Goal: Transaction & Acquisition: Purchase product/service

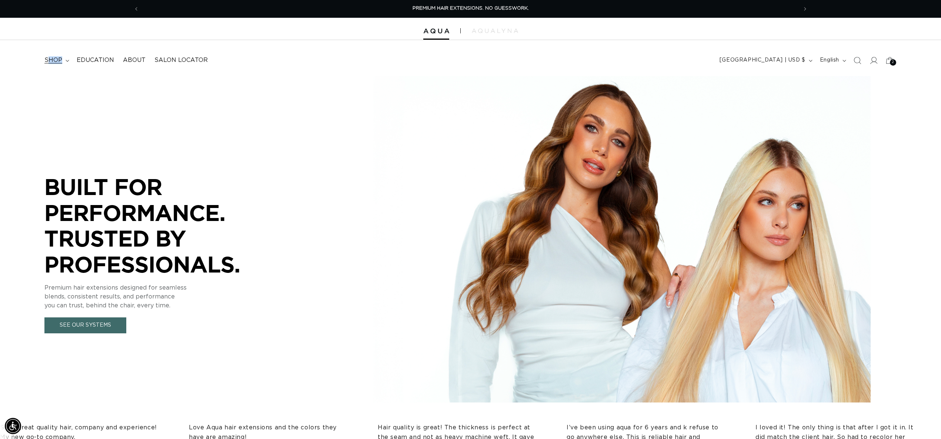
click at [47, 59] on span "shop" at bounding box center [53, 60] width 18 height 8
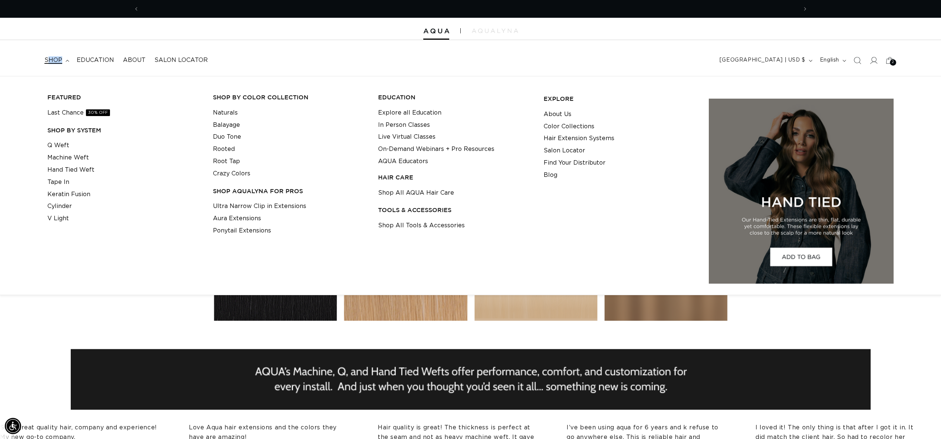
scroll to position [0, 659]
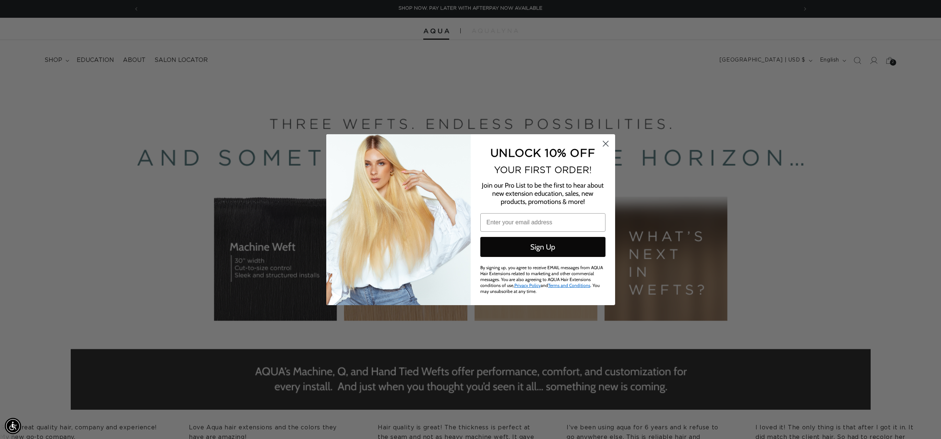
click at [607, 143] on circle "Close dialog" at bounding box center [605, 143] width 12 height 12
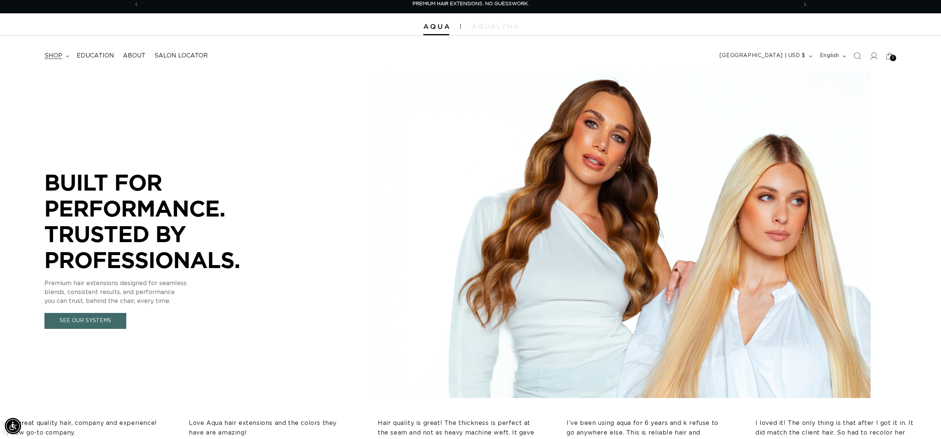
scroll to position [6, 0]
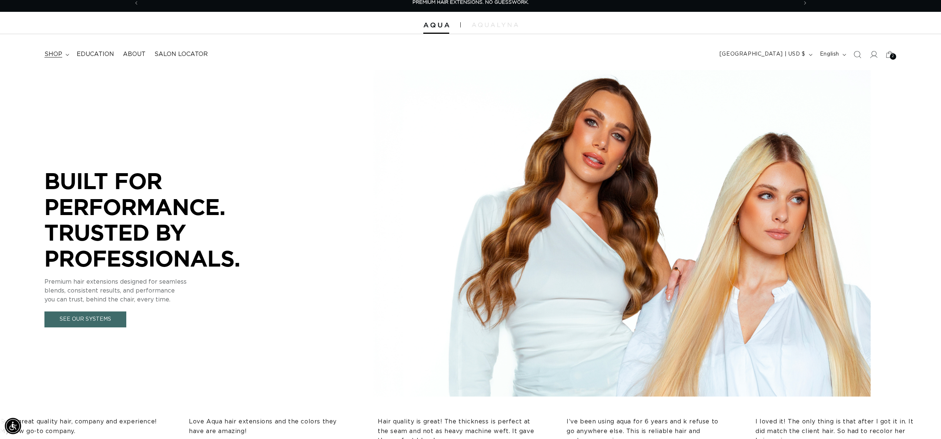
click at [61, 57] on span "shop" at bounding box center [53, 54] width 18 height 8
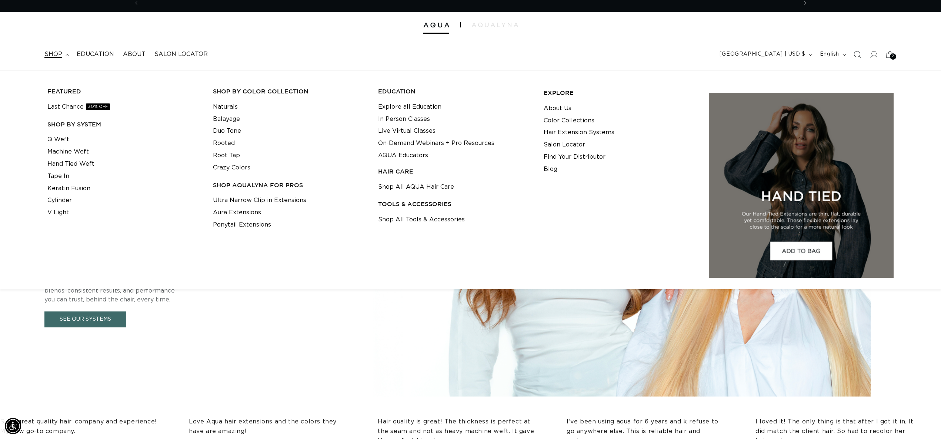
scroll to position [0, 659]
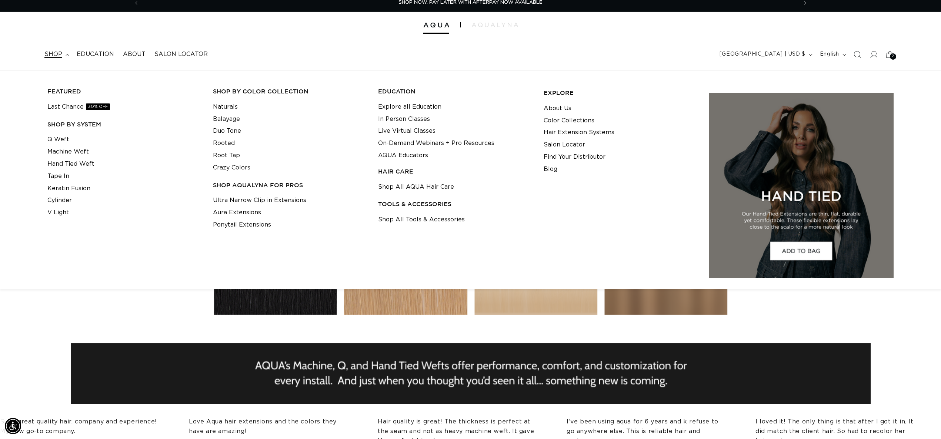
click at [426, 222] on link "Shop All Tools & Accessories" at bounding box center [421, 219] width 87 height 12
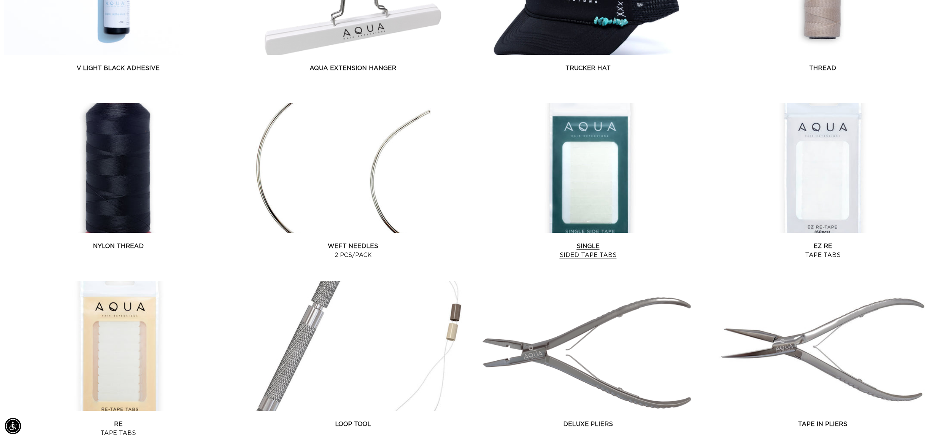
click at [582, 242] on link "Single Sided Tape Tabs" at bounding box center [588, 251] width 229 height 18
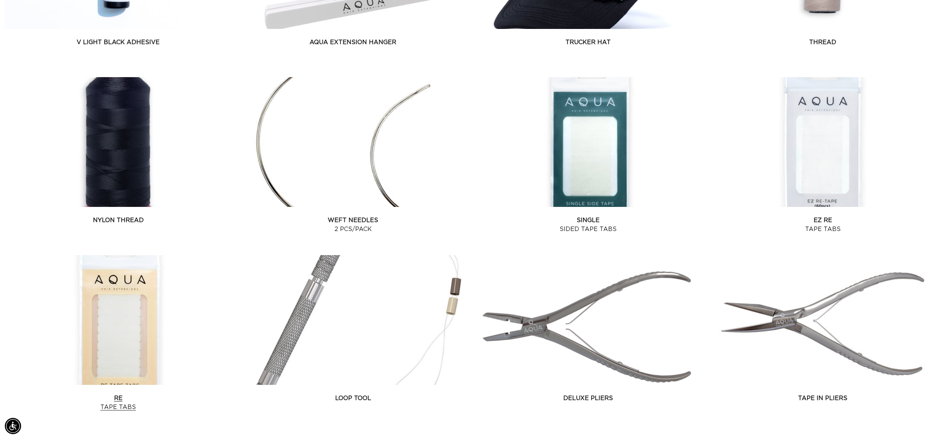
scroll to position [0, 1317]
click at [119, 405] on link "Re Tape Tabs" at bounding box center [118, 402] width 229 height 18
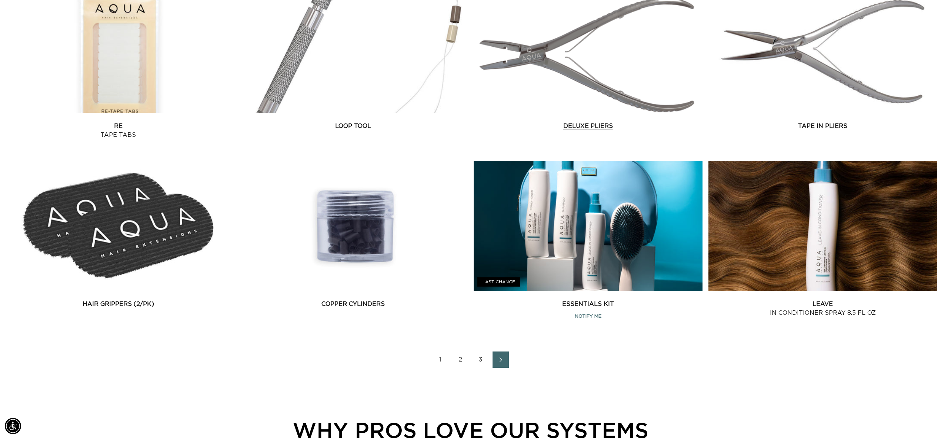
scroll to position [0, 659]
click at [462, 358] on link "2" at bounding box center [461, 359] width 16 height 16
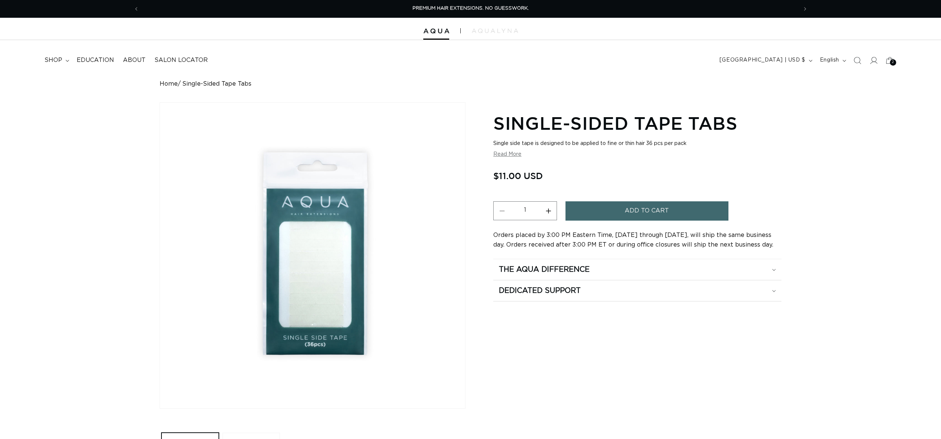
click at [548, 212] on button "Increase quantity for Single-Sided Tape Tabs" at bounding box center [548, 210] width 17 height 19
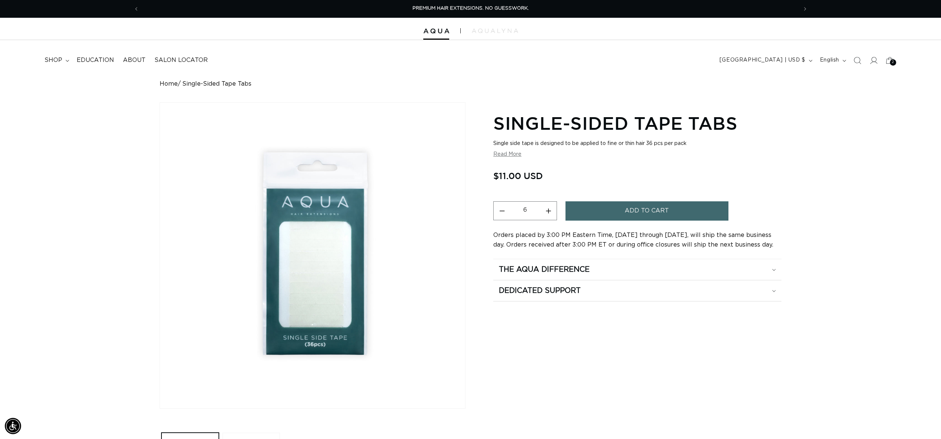
click at [548, 212] on button "Increase quantity for Single-Sided Tape Tabs" at bounding box center [548, 210] width 17 height 19
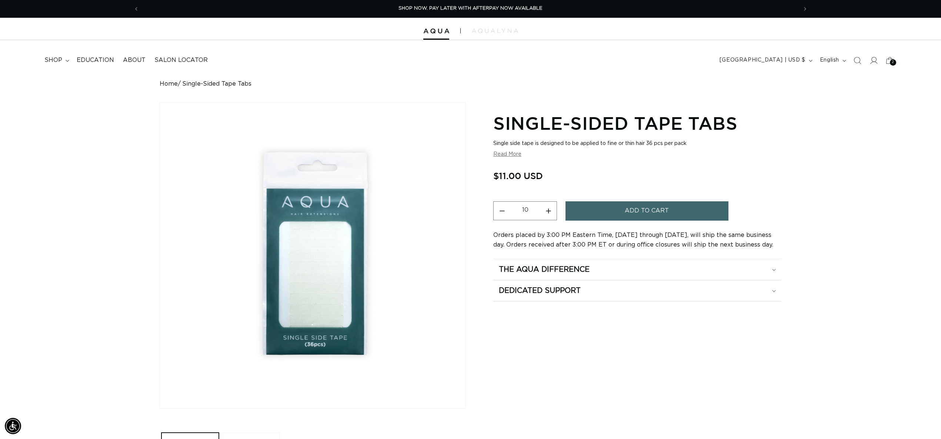
click at [548, 212] on button "Increase quantity for Single-Sided Tape Tabs" at bounding box center [548, 210] width 17 height 19
click at [499, 211] on button "Decrease quantity for Single-Sided Tape Tabs" at bounding box center [502, 210] width 17 height 19
type input "10"
click at [597, 215] on button "Add to cart" at bounding box center [647, 210] width 163 height 19
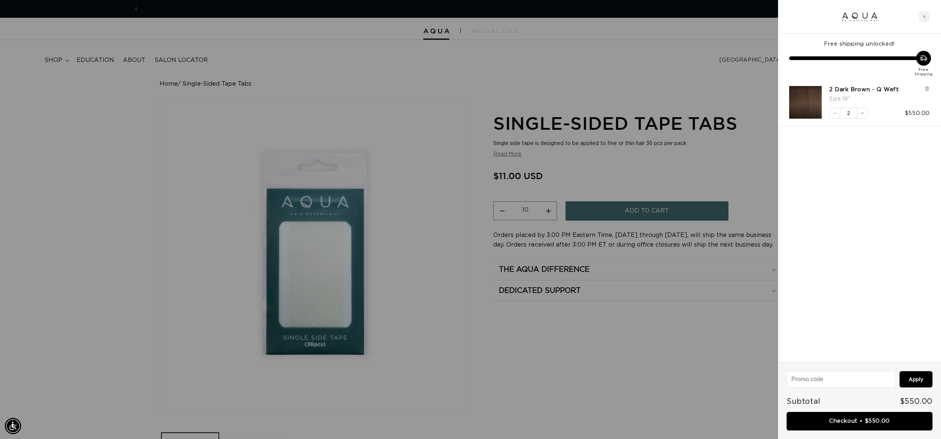
scroll to position [0, 1317]
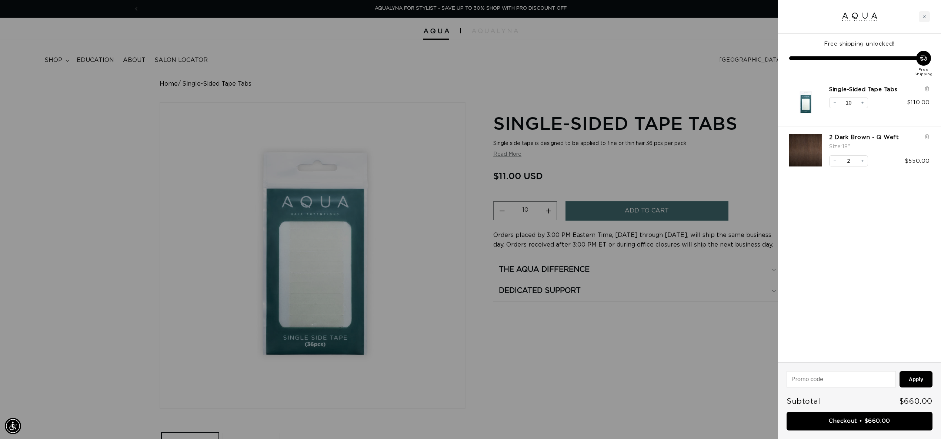
click at [923, 136] on div "2 Dark Brown - Q Weft Size : 18"" at bounding box center [880, 143] width 101 height 18
click at [925, 135] on icon at bounding box center [928, 137] width 6 height 6
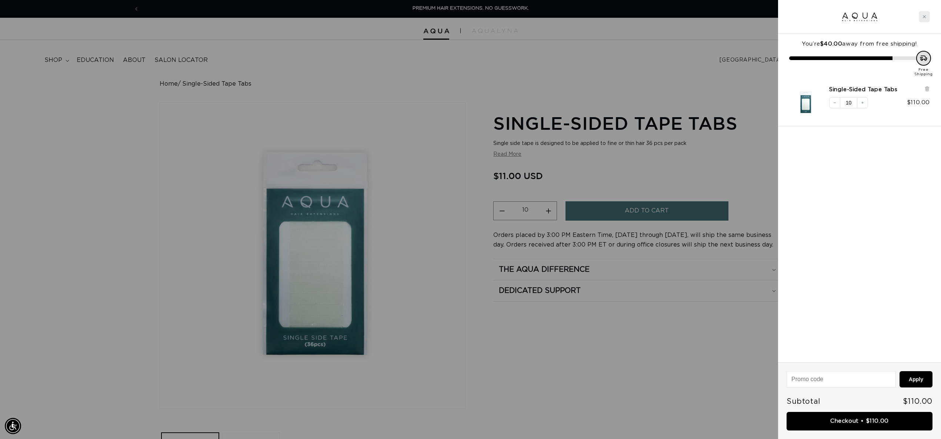
click at [928, 18] on div "Close cart" at bounding box center [924, 16] width 11 height 11
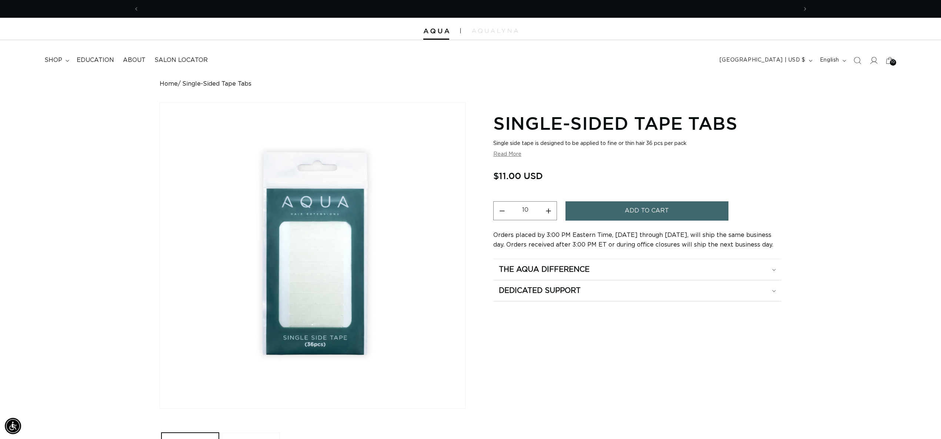
scroll to position [0, 659]
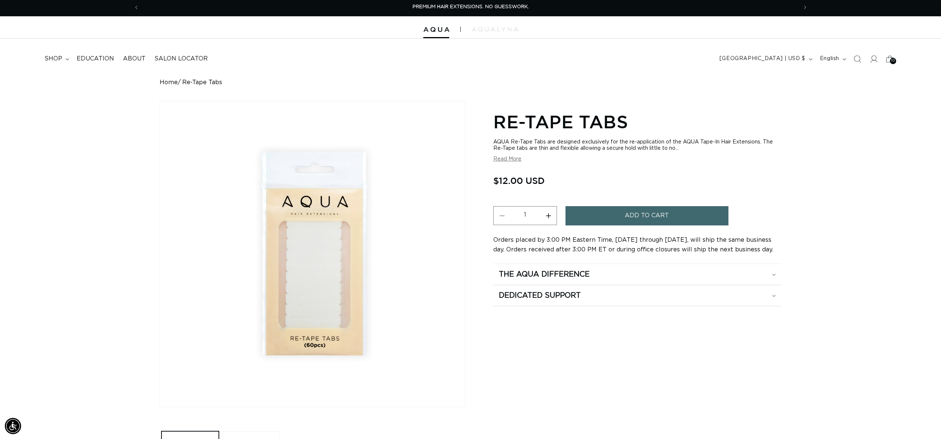
scroll to position [3, 0]
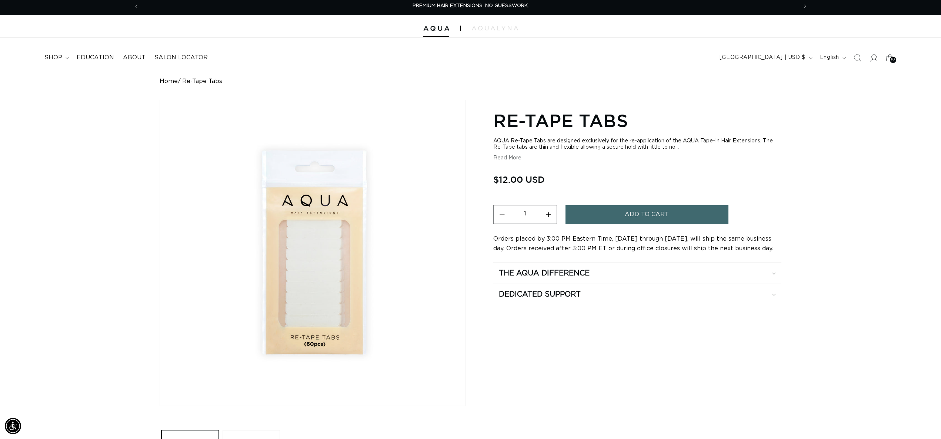
click at [548, 213] on button "Increase quantity for Re-Tape Tabs" at bounding box center [548, 214] width 17 height 19
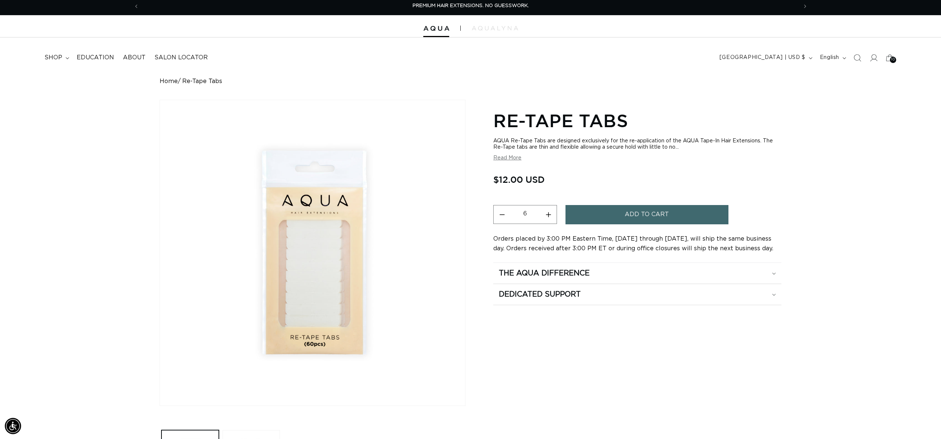
click at [548, 213] on button "Increase quantity for Re-Tape Tabs" at bounding box center [548, 214] width 17 height 19
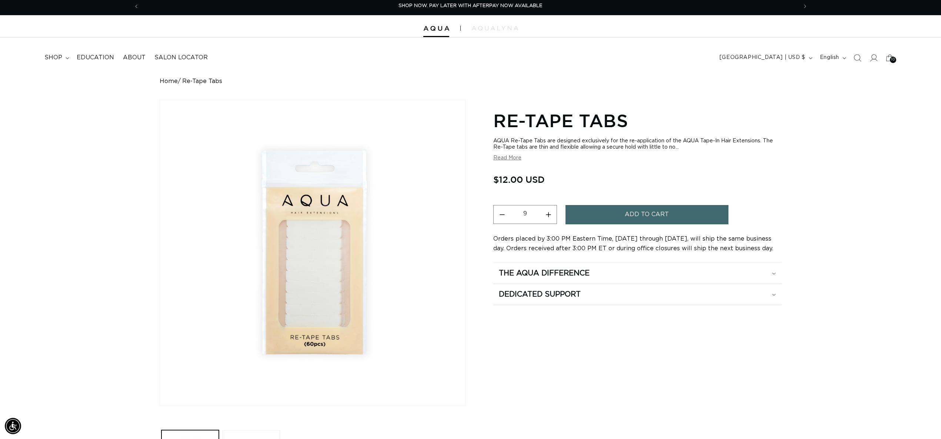
type input "10"
click at [576, 211] on button "Add to cart" at bounding box center [647, 214] width 163 height 19
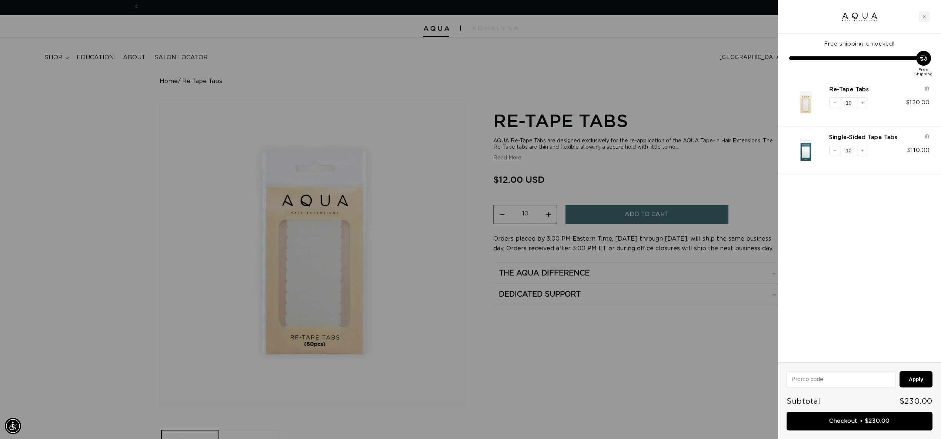
scroll to position [0, 0]
click at [75, 138] on div at bounding box center [470, 219] width 941 height 439
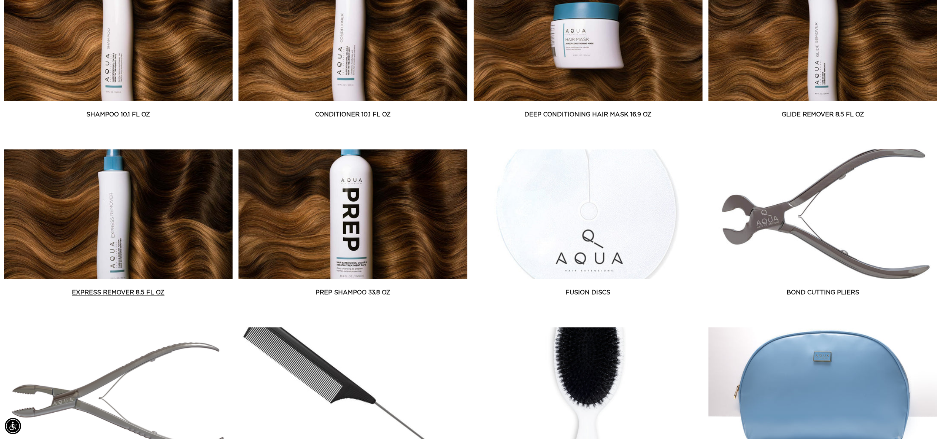
scroll to position [364, 0]
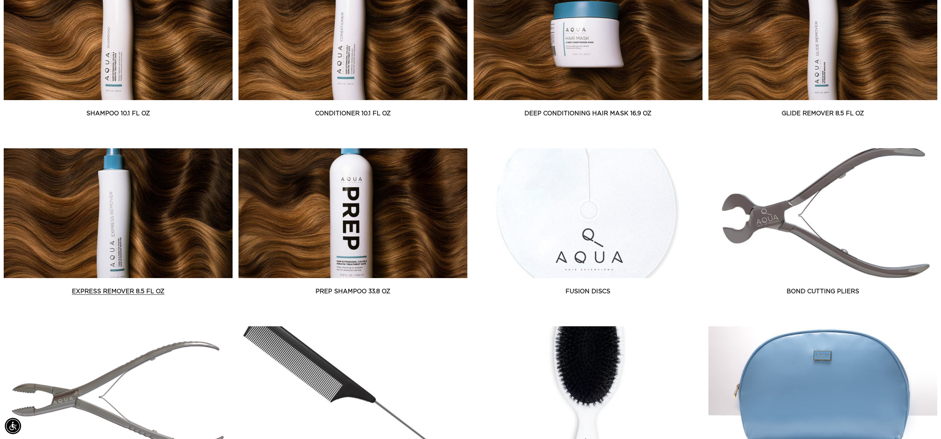
click at [152, 292] on link "Express Remover 8.5 fl oz" at bounding box center [118, 291] width 229 height 9
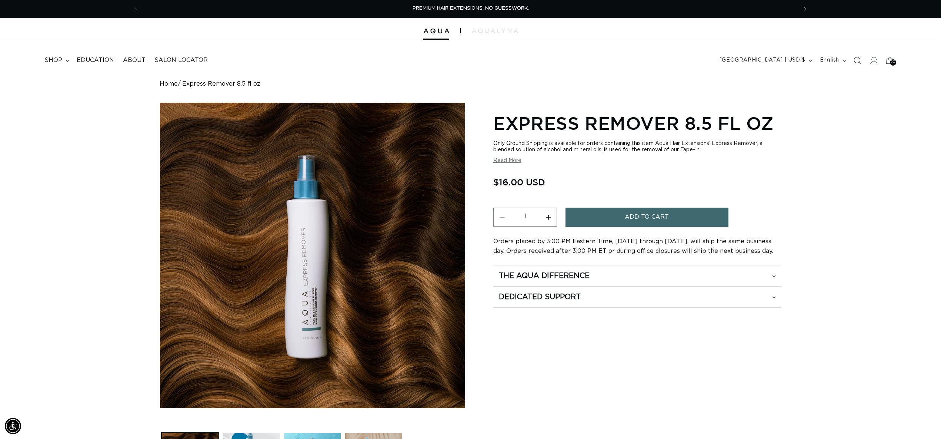
click at [547, 217] on button "Increase quantity for Express Remover 8.5 fl oz" at bounding box center [548, 216] width 17 height 19
click at [548, 214] on button "Increase quantity for Express Remover 8.5 fl oz" at bounding box center [548, 216] width 17 height 19
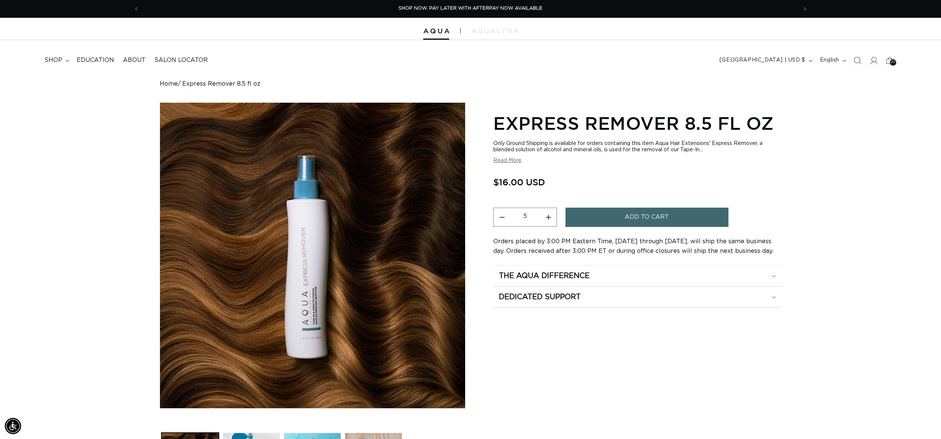
click at [504, 213] on button "Decrease quantity for Express Remover 8.5 fl oz" at bounding box center [502, 216] width 17 height 19
type input "4"
click at [607, 212] on button "Add to cart" at bounding box center [647, 216] width 163 height 19
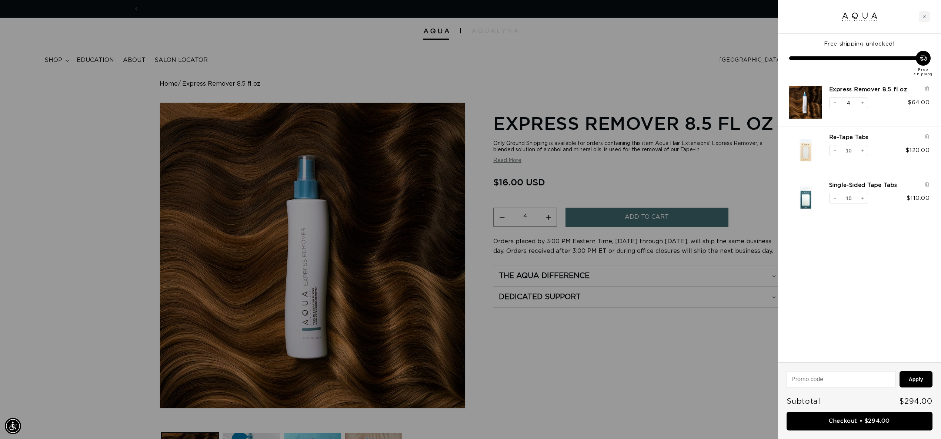
scroll to position [0, 0]
click at [838, 150] on button "Decrease quantity" at bounding box center [835, 150] width 11 height 11
click at [835, 196] on icon "Decrease quantity" at bounding box center [835, 198] width 4 height 4
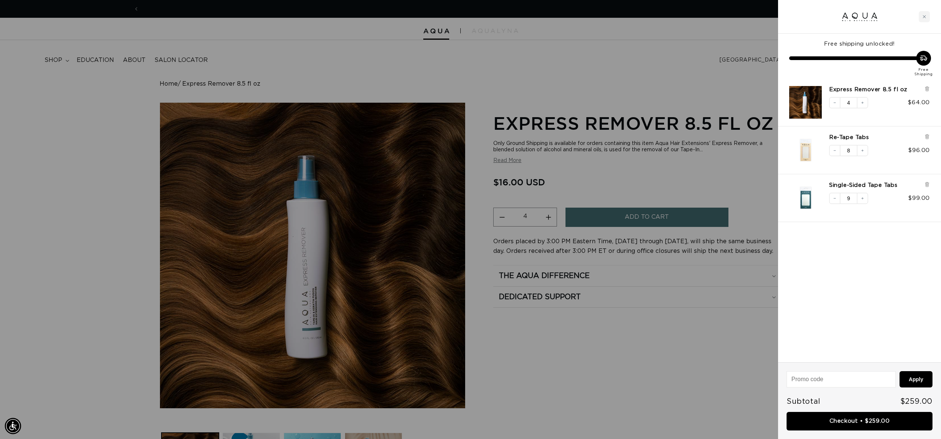
scroll to position [0, 1317]
click at [835, 196] on icon "Decrease quantity" at bounding box center [835, 198] width 4 height 4
click at [875, 418] on link "Checkout • $248.00" at bounding box center [860, 421] width 146 height 19
